Goal: Information Seeking & Learning: Learn about a topic

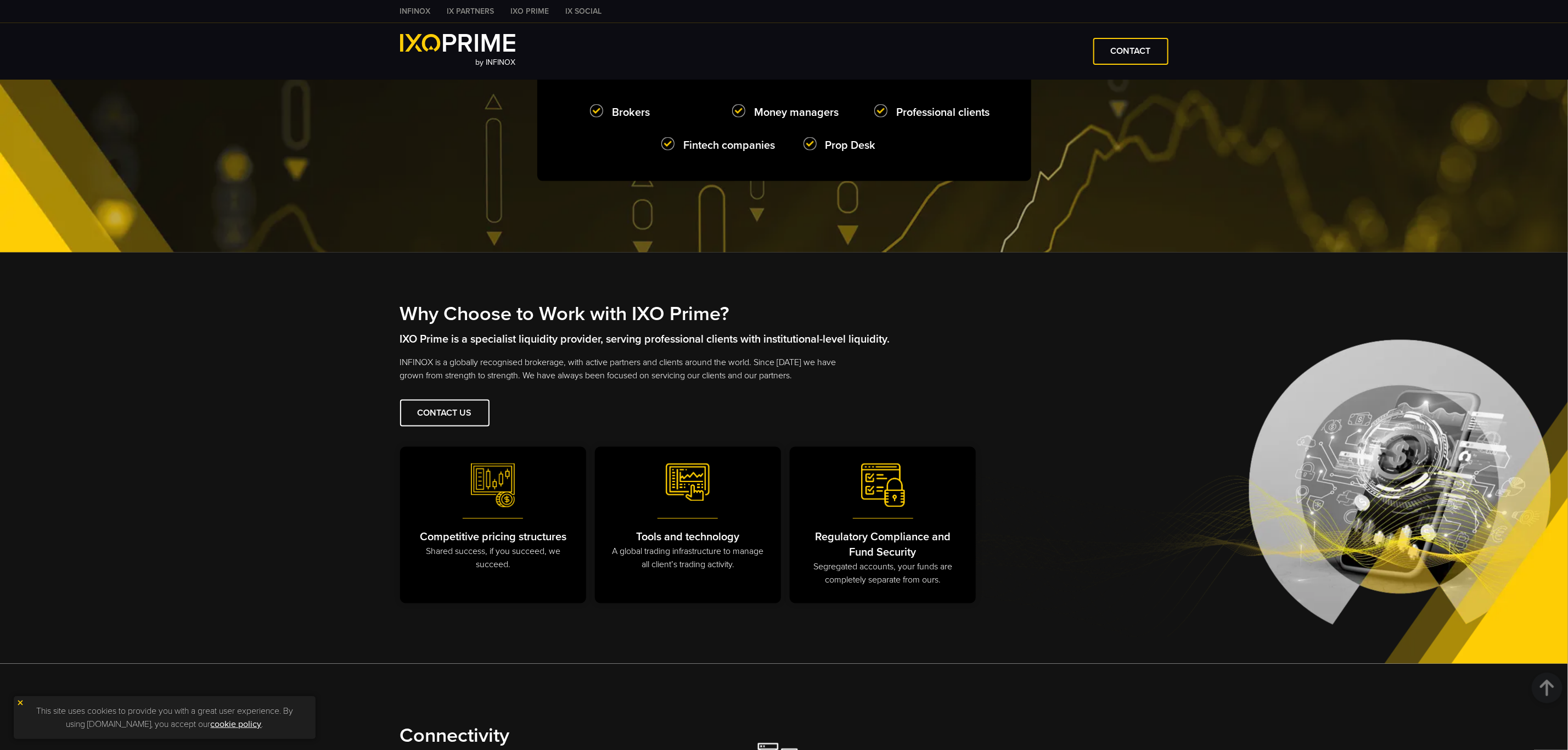
scroll to position [1070, 0]
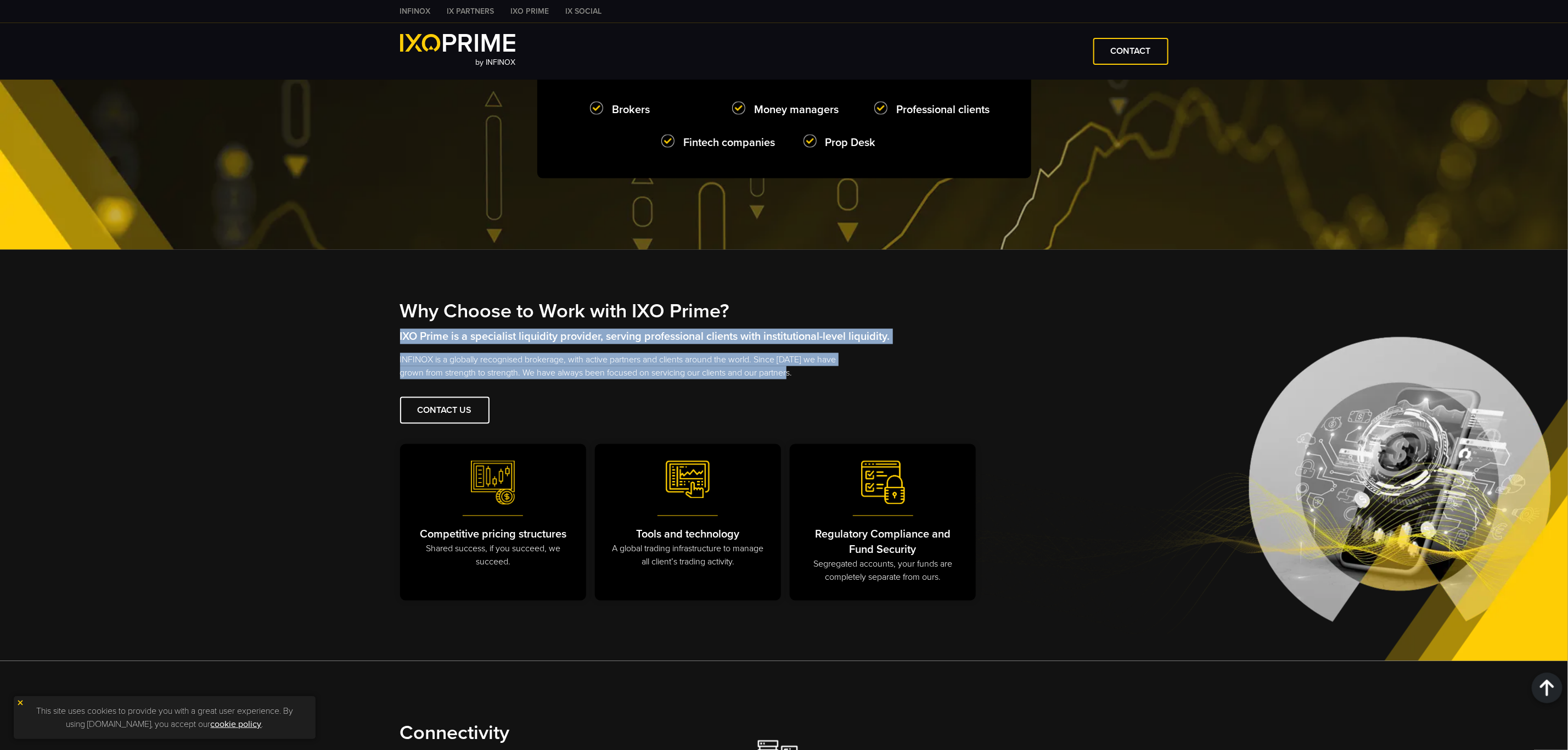
copy div "IXO Prime is a specialist liquidity provider, serving professional clients with…"
drag, startPoint x: 757, startPoint y: 384, endPoint x: 394, endPoint y: 348, distance: 364.8
click at [393, 347] on div "Why Choose to Work with IXO Prime? IXO Prime is a specialist liquidity provider…" at bounding box center [784, 456] width 790 height 313
